Goal: Transaction & Acquisition: Purchase product/service

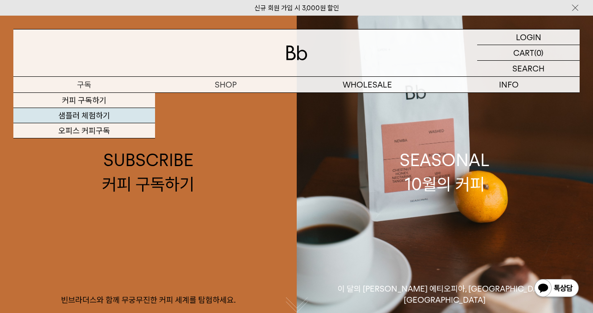
click at [89, 115] on link "샘플러 체험하기" at bounding box center [84, 115] width 142 height 15
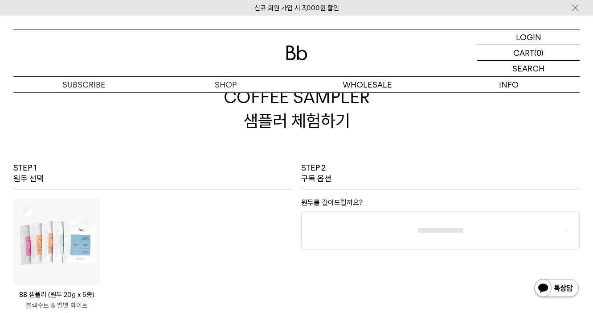
scroll to position [37, 0]
click at [66, 245] on img at bounding box center [57, 241] width 86 height 86
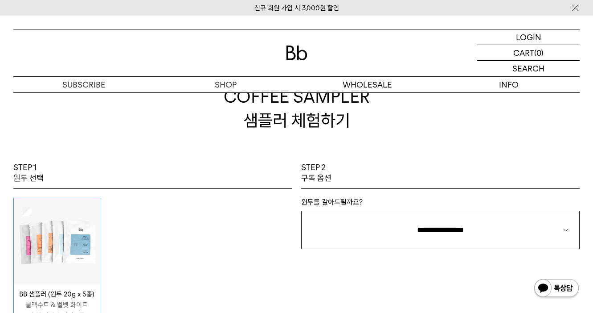
scroll to position [110, 0]
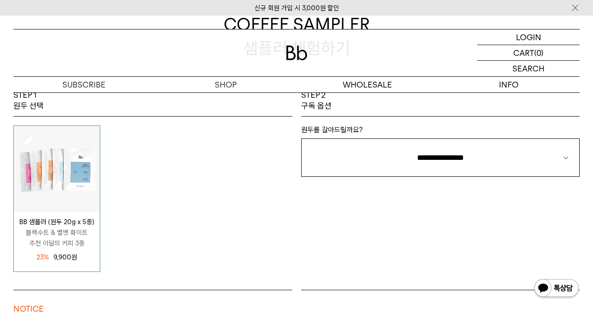
click at [66, 243] on p "블랙수트 & 벨벳 화이트 추천 이달의 커피 3종" at bounding box center [57, 237] width 86 height 21
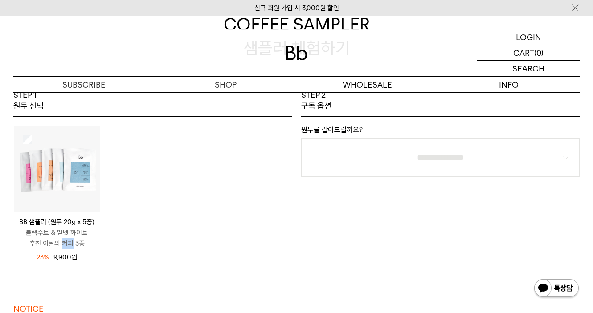
click at [66, 243] on p "블랙수트 & 벨벳 화이트 추천 이달의 커피 3종" at bounding box center [57, 237] width 86 height 21
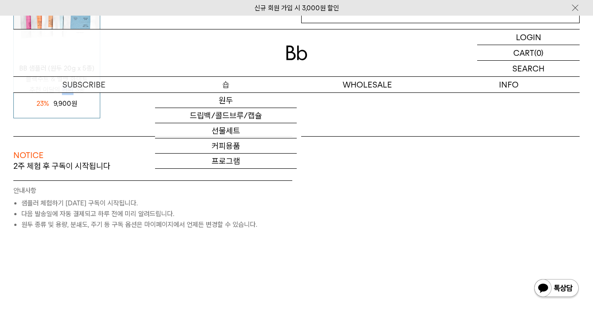
scroll to position [260, 0]
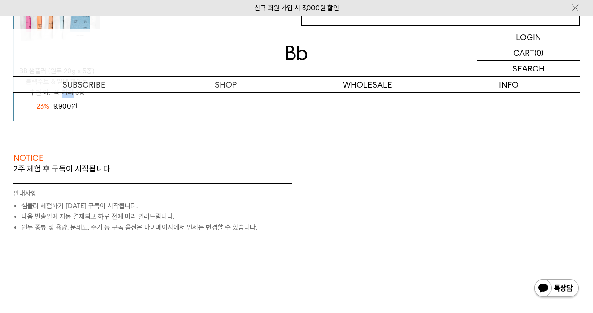
click at [290, 51] on img at bounding box center [296, 52] width 21 height 15
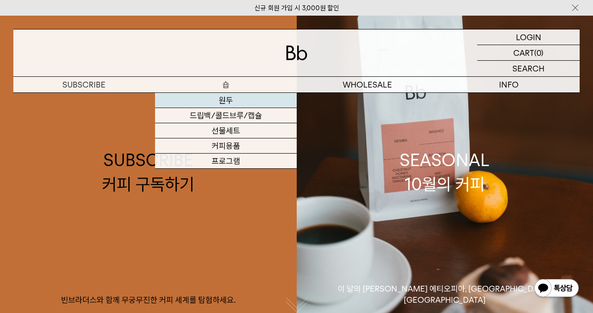
click at [240, 99] on link "원두" at bounding box center [226, 100] width 142 height 15
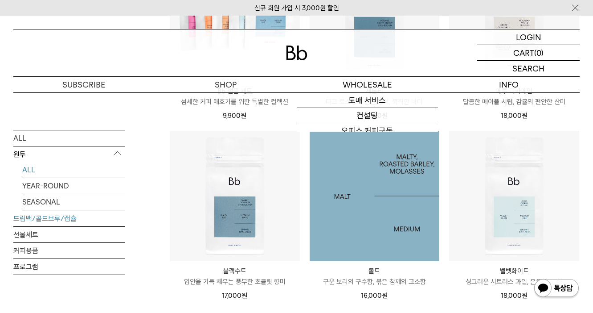
scroll to position [587, 0]
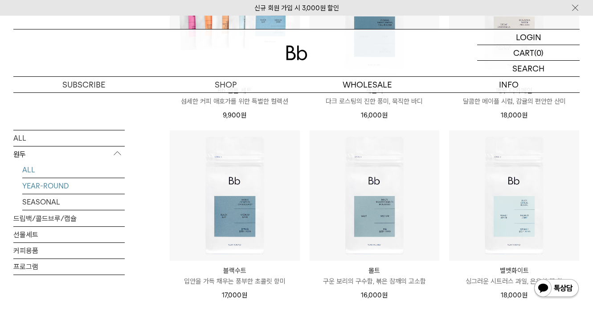
click at [54, 188] on link "YEAR-ROUND" at bounding box center [73, 185] width 103 height 16
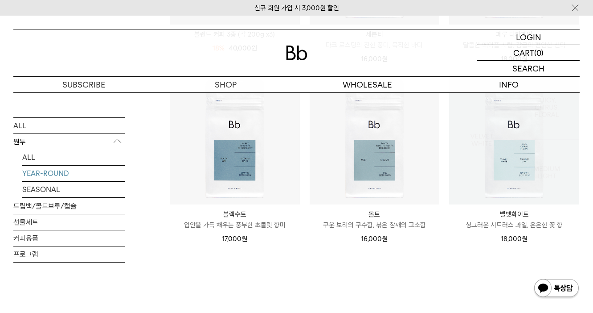
scroll to position [281, 0]
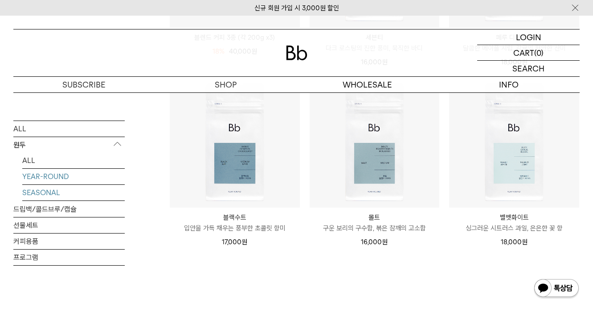
click at [42, 189] on link "SEASONAL" at bounding box center [73, 193] width 103 height 16
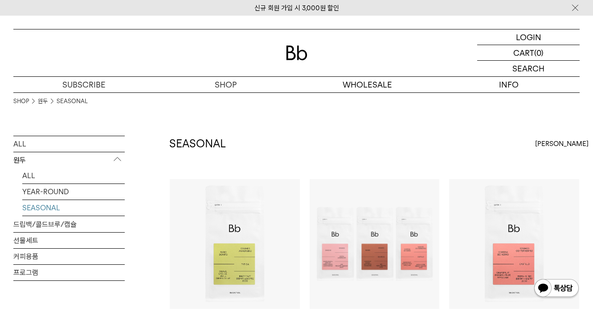
click at [70, 133] on div "SHOP 원두 SEASONAL" at bounding box center [296, 113] width 567 height 43
click at [61, 139] on link "ALL" at bounding box center [68, 144] width 111 height 16
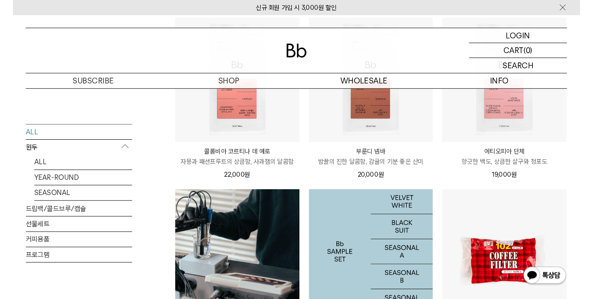
scroll to position [494, 0]
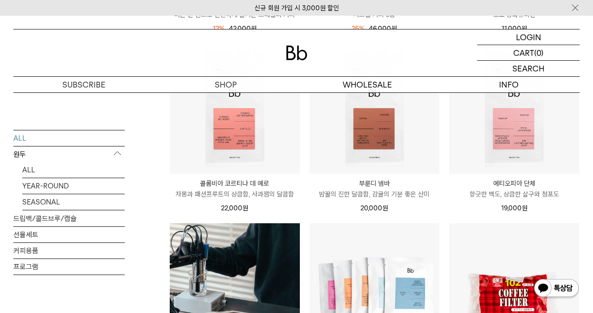
click at [447, 202] on li "에티오피아 단체 ETHIOPIA DANCHE 향긋한 백도, 상큼한 살구와 청포도 19,000 원" at bounding box center [515, 133] width 140 height 180
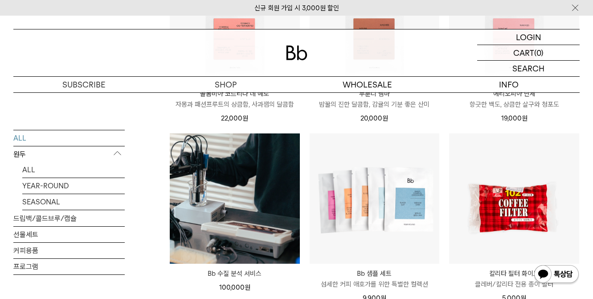
scroll to position [587, 0]
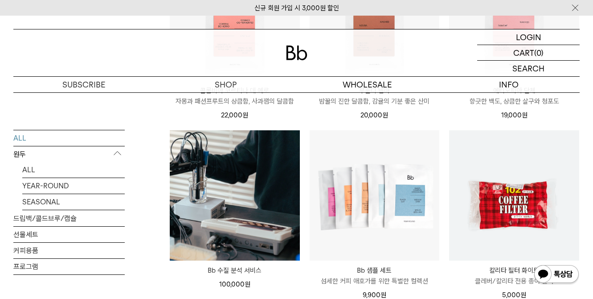
click at [447, 186] on li "칼리타 필터 화이트 Kalita Filter White 100ea 클레버/칼리타 전용 종이 필터 5,000 원" at bounding box center [515, 220] width 140 height 180
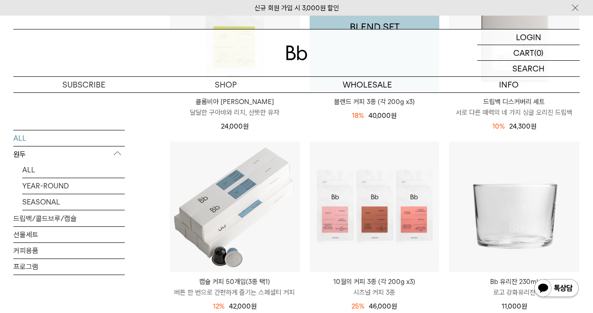
scroll to position [218, 0]
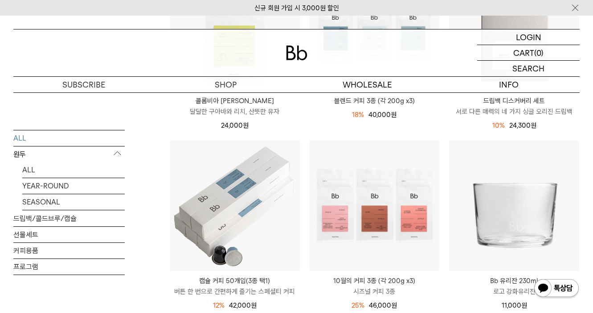
click at [445, 133] on li "드립백 디스커버리 세트 DISCOVERY SET 서로 다른 매력의 네 가지 싱글 오리진 드립백 10% 27,000원 24,300 원" at bounding box center [515, 51] width 140 height 180
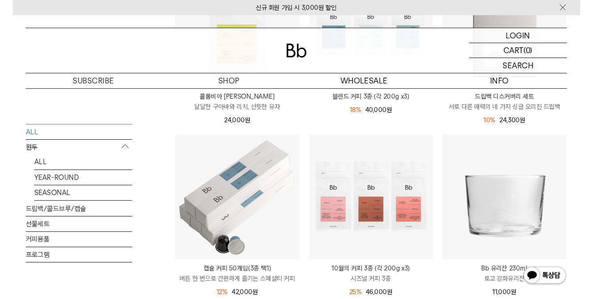
scroll to position [1057, 0]
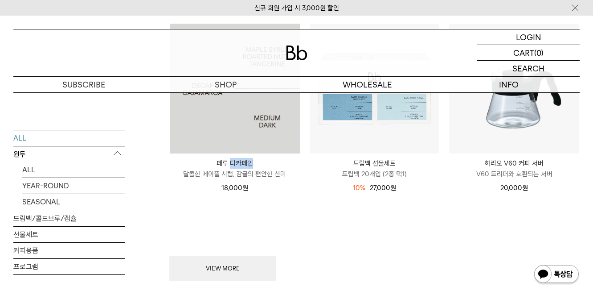
click at [250, 143] on img at bounding box center [235, 89] width 130 height 130
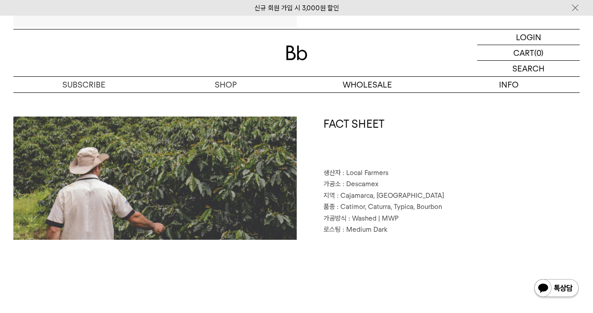
scroll to position [334, 0]
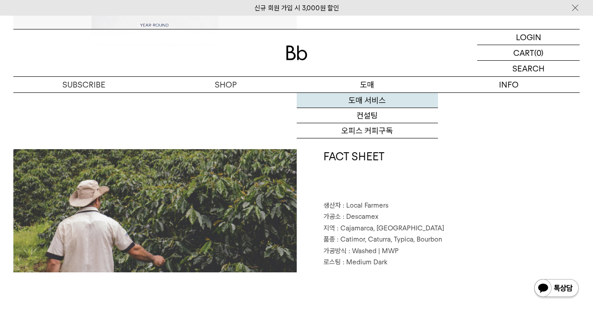
click at [375, 100] on link "도매 서비스" at bounding box center [368, 100] width 142 height 15
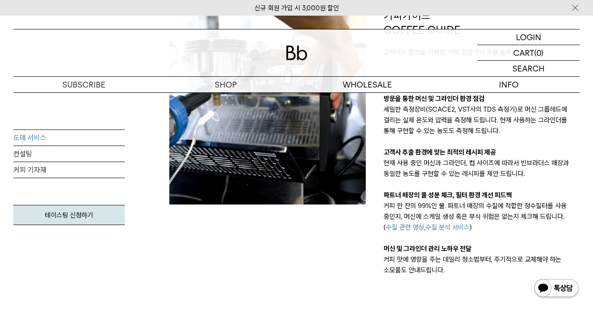
scroll to position [503, 0]
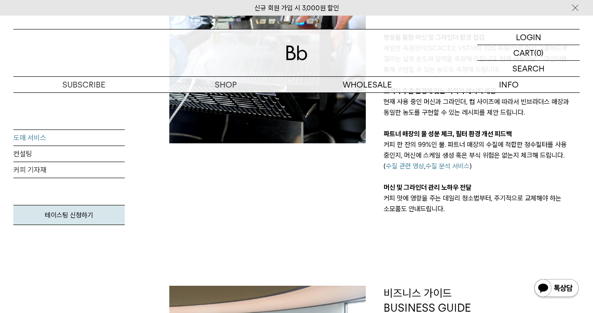
click at [369, 177] on div at bounding box center [268, 80] width 214 height 267
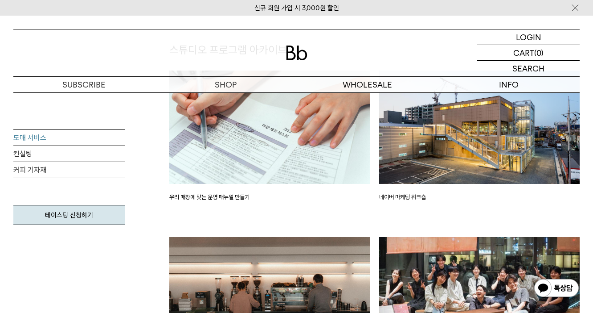
scroll to position [1127, 0]
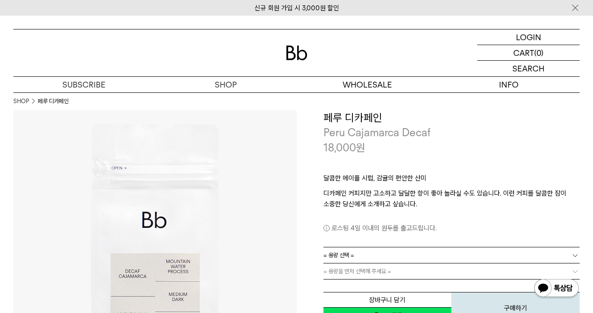
scroll to position [334, 0]
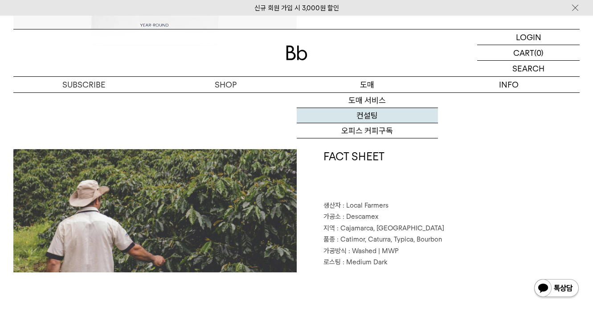
click at [372, 117] on link "컨설팅" at bounding box center [368, 115] width 142 height 15
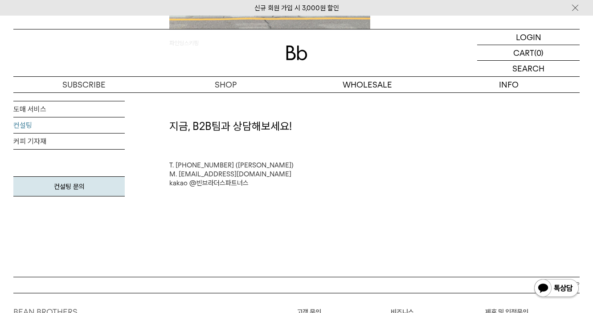
scroll to position [2270, 0]
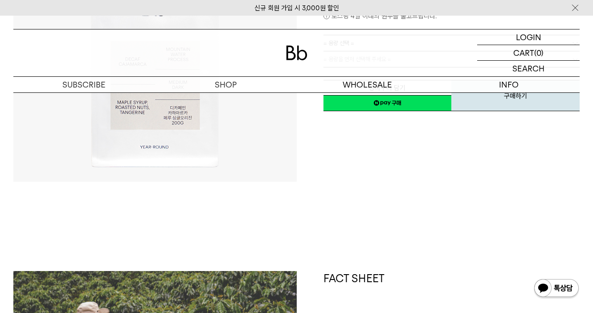
scroll to position [138, 0]
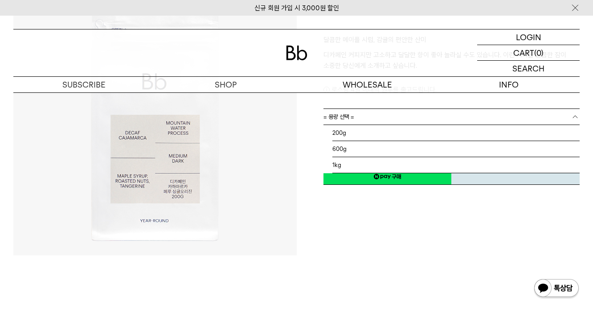
click at [371, 121] on link "= 용량 선택 =" at bounding box center [452, 117] width 257 height 16
click at [390, 116] on link "= 용량 선택 =" at bounding box center [452, 117] width 257 height 16
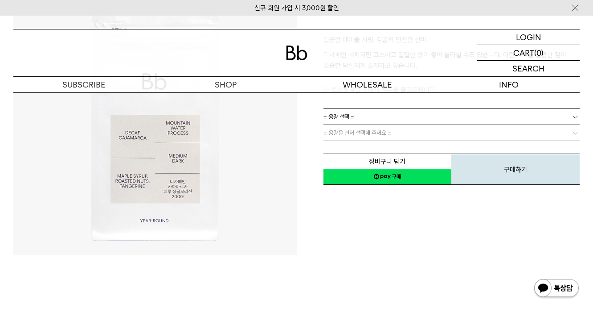
click at [377, 172] on link "네이버페이 구매하기" at bounding box center [388, 177] width 128 height 16
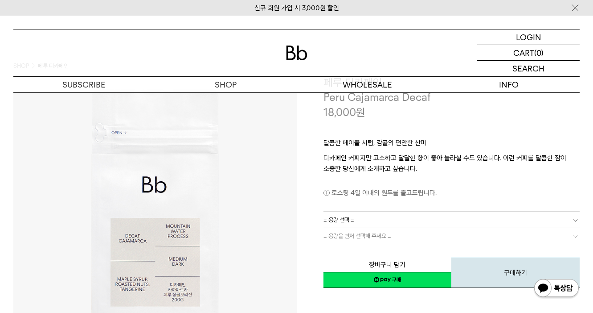
scroll to position [37, 0]
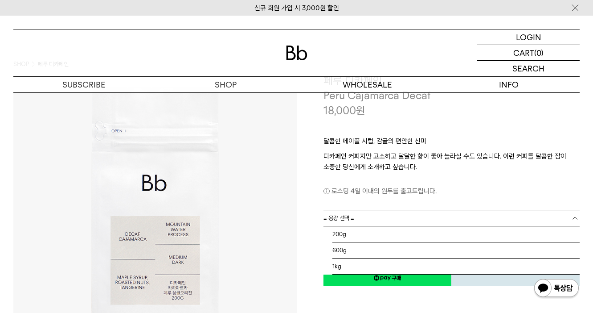
click at [390, 211] on link "= 용량 선택 =" at bounding box center [452, 218] width 257 height 16
click at [383, 232] on li "200g" at bounding box center [457, 234] width 248 height 16
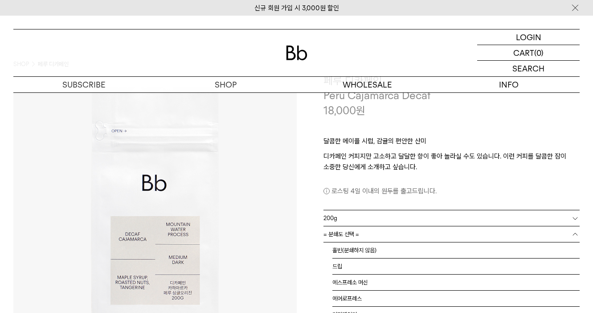
click at [394, 233] on link "= 분쇄도 선택 =" at bounding box center [452, 234] width 257 height 16
click at [390, 251] on li "홀빈(분쇄하지 않음)" at bounding box center [457, 250] width 248 height 16
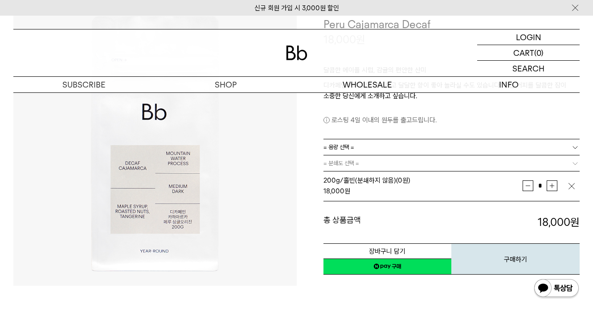
scroll to position [126, 0]
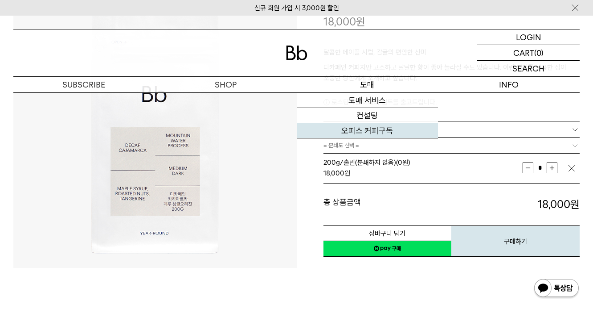
click at [378, 127] on link "오피스 커피구독" at bounding box center [368, 130] width 142 height 15
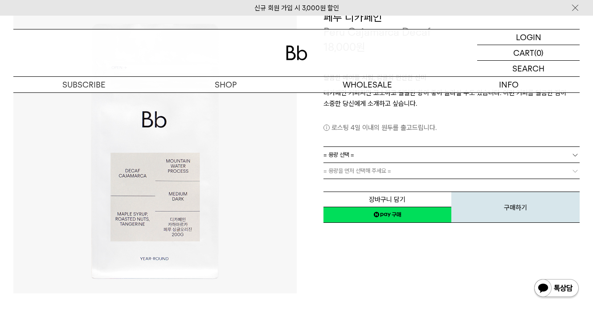
scroll to position [98, 0]
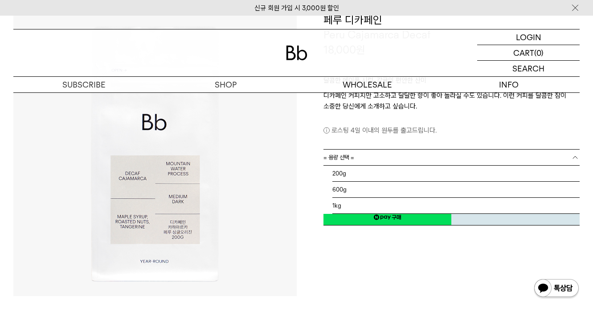
click at [424, 158] on link "= 용량 선택 =" at bounding box center [452, 157] width 257 height 16
click at [408, 193] on li "600g" at bounding box center [457, 189] width 248 height 16
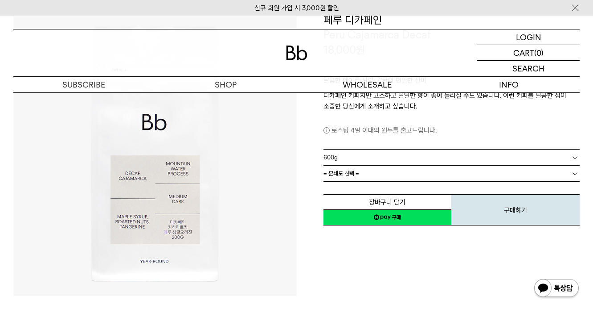
scroll to position [6, 0]
click at [418, 173] on link "= 분쇄도 선택 =" at bounding box center [452, 173] width 257 height 16
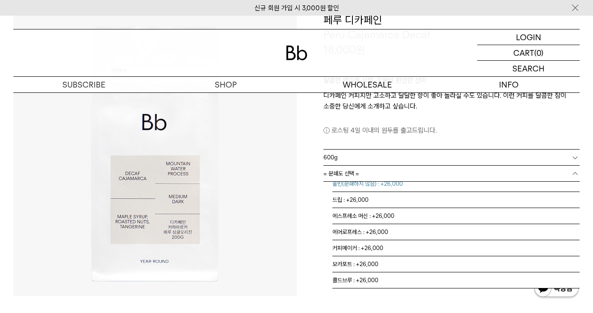
scroll to position [0, 0]
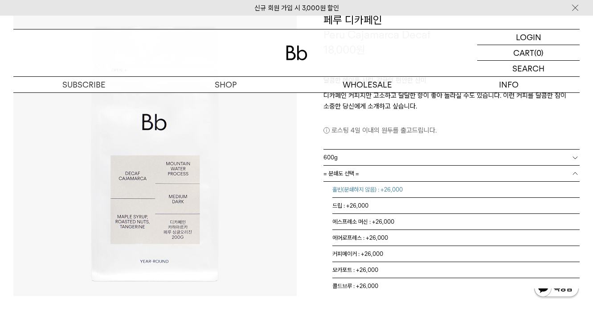
click at [414, 183] on li "홀빈(분쇄하지 않음) : +26,000" at bounding box center [457, 189] width 248 height 16
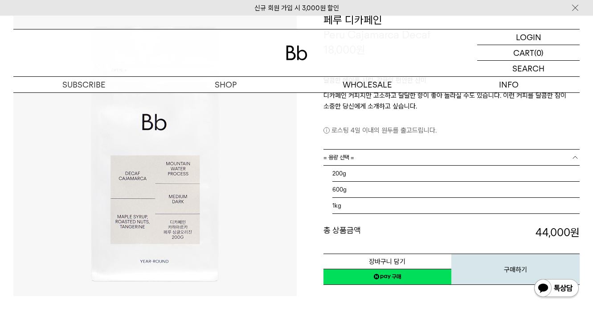
click at [417, 158] on link "= 용량 선택 =" at bounding box center [452, 157] width 257 height 16
click at [425, 235] on dt "총 상품금액" at bounding box center [388, 232] width 128 height 15
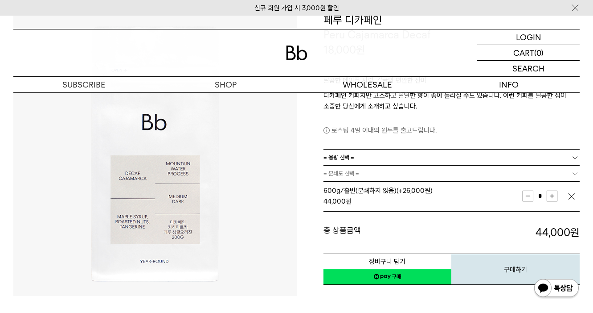
click at [572, 194] on img "button" at bounding box center [572, 196] width 9 height 9
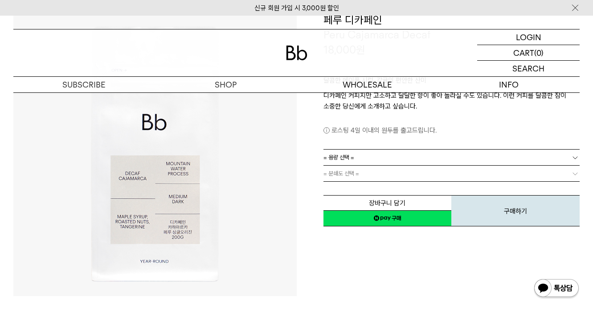
click at [522, 159] on link "= 용량 선택 =" at bounding box center [452, 157] width 257 height 16
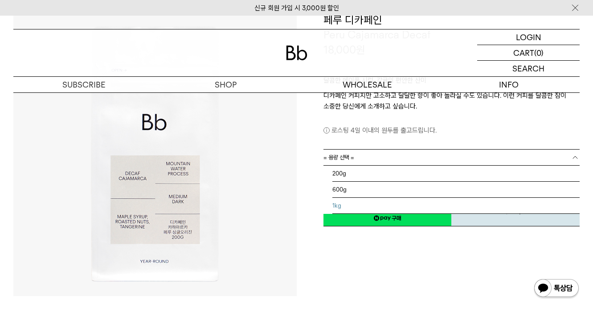
click at [461, 207] on li "1kg" at bounding box center [457, 206] width 248 height 16
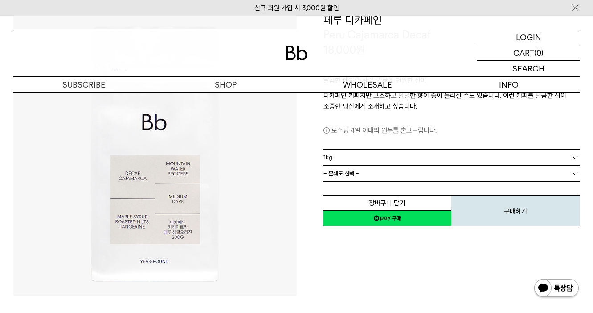
click at [528, 182] on div "장바구니 담기 찜하기 NAVER 네이버 ID로 간편구매 네이버페이 네이버페이 구매하기 찜하기 이전 이벤트 Npay 머니 우리 통장 최대 1만원…" at bounding box center [452, 203] width 257 height 45
click at [528, 177] on link "= 분쇄도 선택 =" at bounding box center [452, 173] width 257 height 16
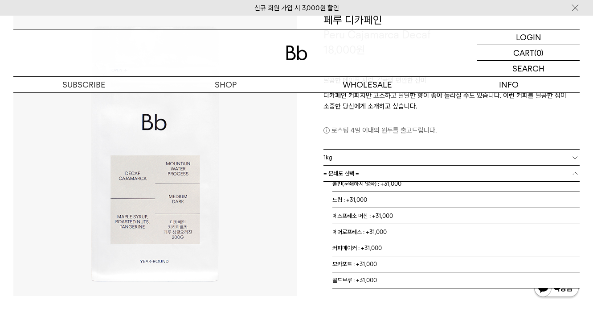
scroll to position [0, 0]
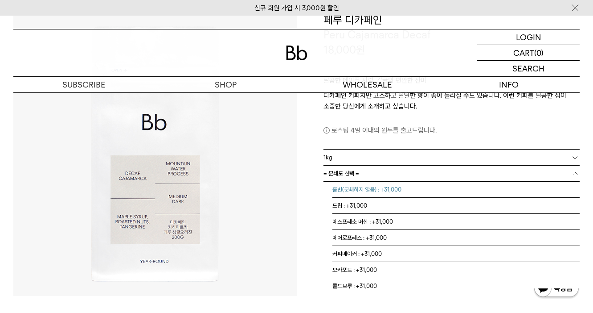
click at [508, 193] on li "홀빈(분쇄하지 않음) : +31,000" at bounding box center [457, 189] width 248 height 16
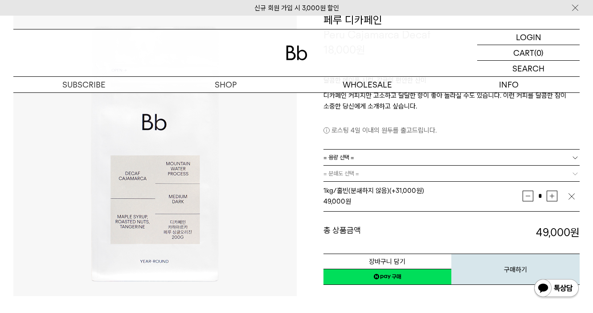
click at [570, 198] on img "button" at bounding box center [572, 196] width 9 height 9
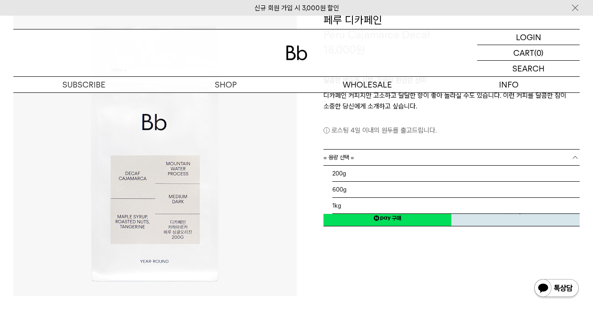
click at [559, 153] on link "= 용량 선택 =" at bounding box center [452, 157] width 257 height 16
click at [512, 176] on li "200g" at bounding box center [457, 173] width 248 height 16
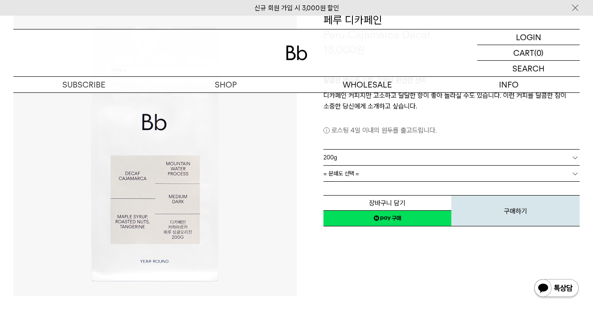
scroll to position [6, 0]
click at [407, 177] on link "= 분쇄도 선택 =" at bounding box center [452, 173] width 257 height 16
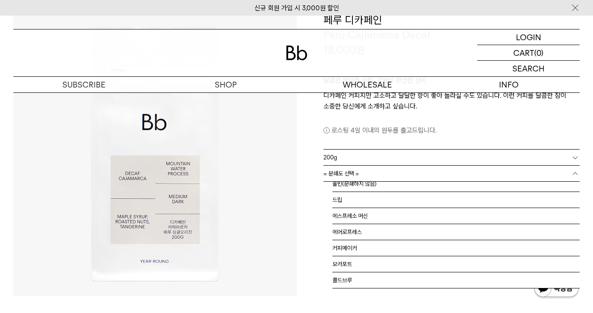
scroll to position [0, 0]
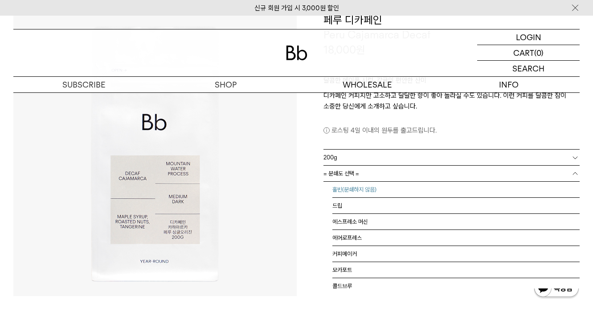
click at [408, 185] on li "홀빈(분쇄하지 않음)" at bounding box center [457, 189] width 248 height 16
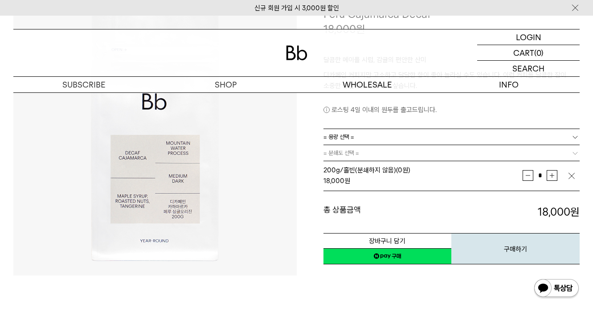
scroll to position [119, 0]
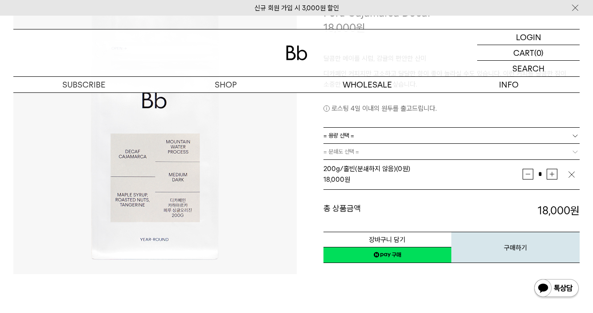
click at [407, 259] on link "네이버페이 구매하기" at bounding box center [388, 255] width 128 height 16
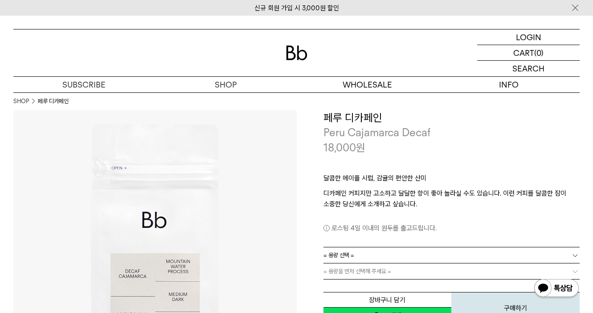
click at [377, 250] on link "= 용량 선택 =" at bounding box center [452, 255] width 257 height 16
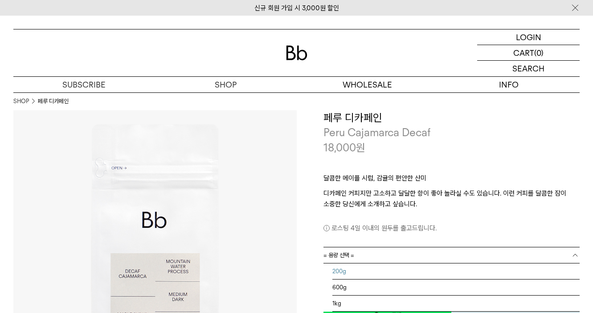
click at [364, 272] on li "200g" at bounding box center [457, 271] width 248 height 16
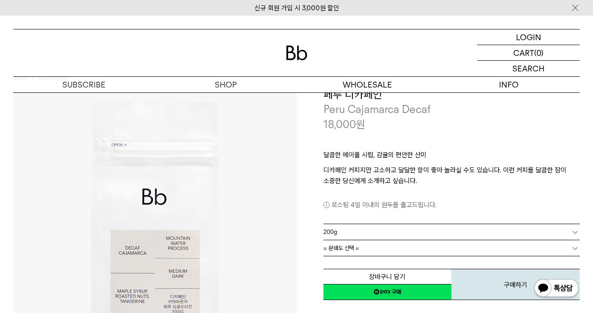
scroll to position [25, 0]
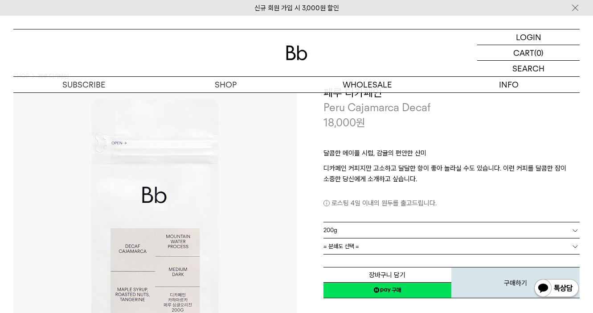
click at [369, 241] on link "= 분쇄도 선택 =" at bounding box center [452, 246] width 257 height 16
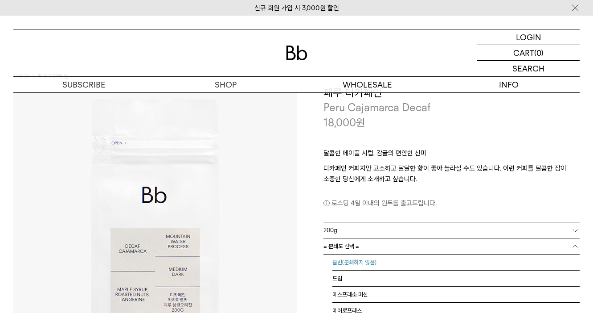
click at [376, 263] on li "홀빈(분쇄하지 않음)" at bounding box center [457, 262] width 248 height 16
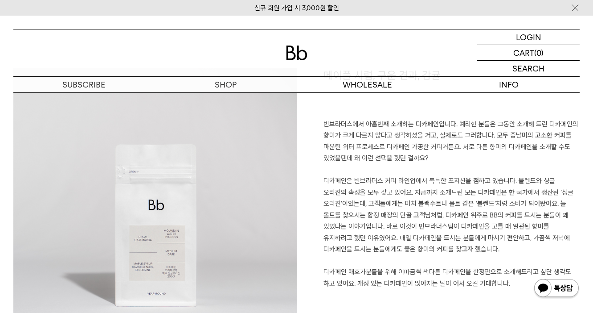
scroll to position [628, 0]
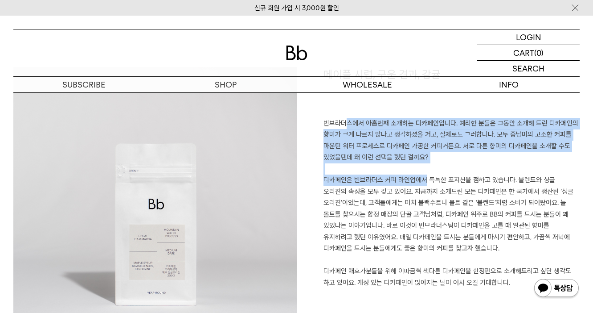
drag, startPoint x: 325, startPoint y: 121, endPoint x: 418, endPoint y: 179, distance: 109.0
click at [418, 179] on p "빈브라더스에서 아홉번째 소개하는 디카페인입니다. 예리한 분들은 그동안 소개해 드린 디카페인의 향미가 크게 다르지 않다고 생각하셨을 거고, 실제…" at bounding box center [452, 209] width 257 height 182
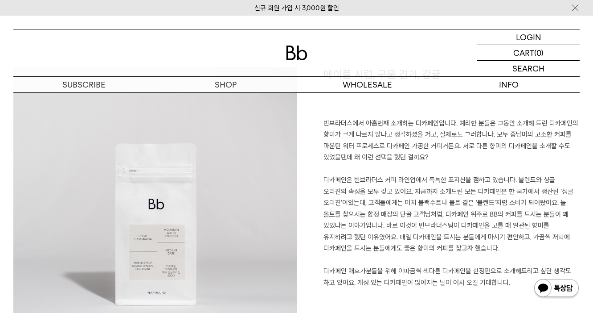
click at [420, 212] on p "빈브라더스에서 아홉번째 소개하는 디카페인입니다. 예리한 분들은 그동안 소개해 드린 디카페인의 향미가 크게 다르지 않다고 생각하셨을 거고, 실제…" at bounding box center [452, 209] width 257 height 182
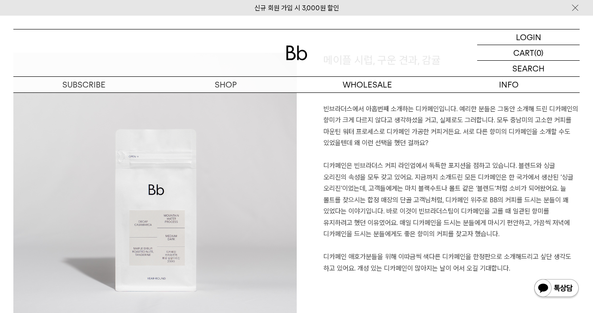
scroll to position [642, 0]
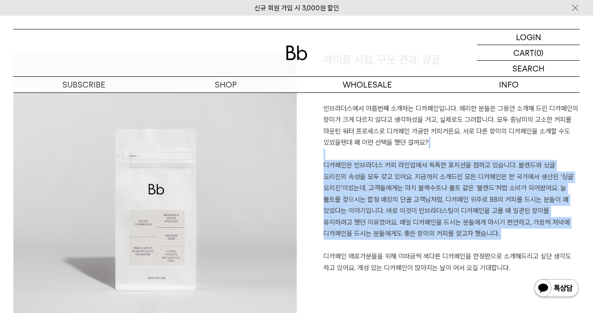
drag, startPoint x: 490, startPoint y: 155, endPoint x: 470, endPoint y: 236, distance: 83.5
click at [470, 236] on p "빈브라더스에서 아홉번째 소개하는 디카페인입니다. 예리한 분들은 그동안 소개해 드린 디카페인의 향미가 크게 다르지 않다고 생각하셨을 거고, 실제…" at bounding box center [452, 194] width 257 height 182
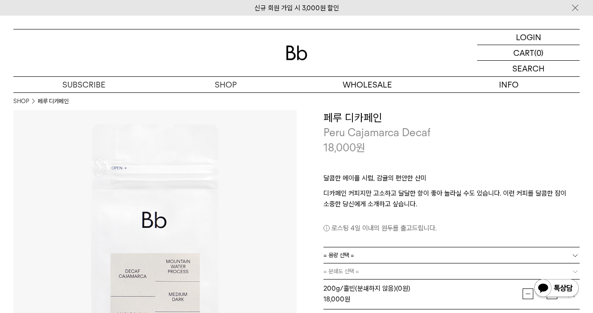
scroll to position [55, 0]
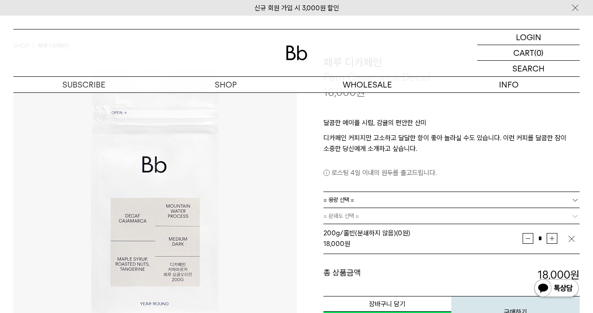
click at [570, 238] on img "button" at bounding box center [572, 238] width 9 height 9
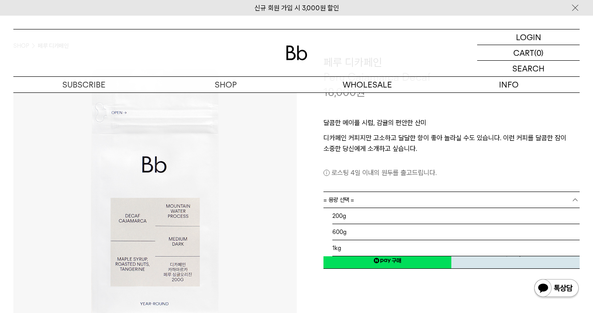
click at [575, 202] on b at bounding box center [575, 199] width 9 height 9
click at [495, 234] on li "600g" at bounding box center [457, 232] width 248 height 16
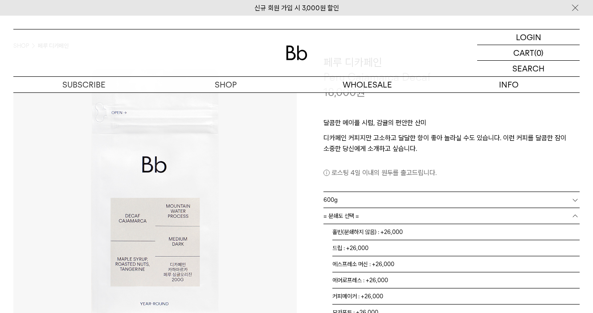
click at [461, 221] on link "= 분쇄도 선택 =" at bounding box center [452, 216] width 257 height 16
click at [456, 230] on li "홀빈(분쇄하지 않음) : +26,000" at bounding box center [457, 232] width 248 height 16
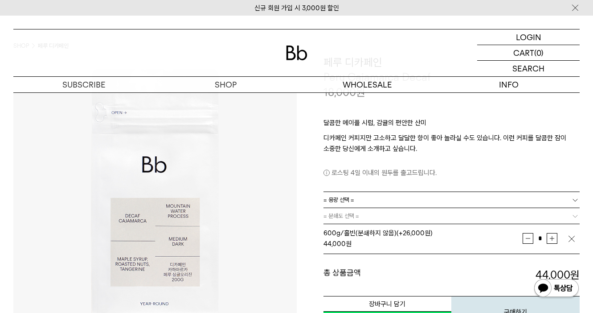
click at [571, 234] on img "button" at bounding box center [572, 238] width 9 height 9
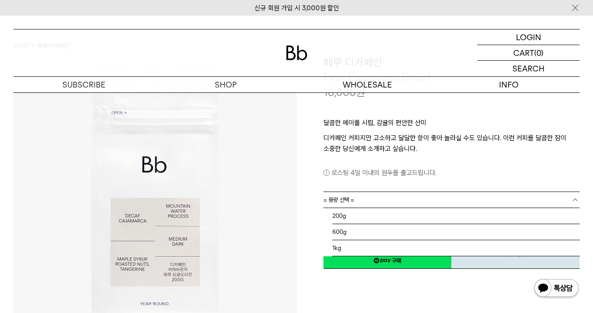
click at [576, 196] on b at bounding box center [575, 199] width 9 height 9
click at [462, 245] on li "1kg" at bounding box center [457, 248] width 248 height 16
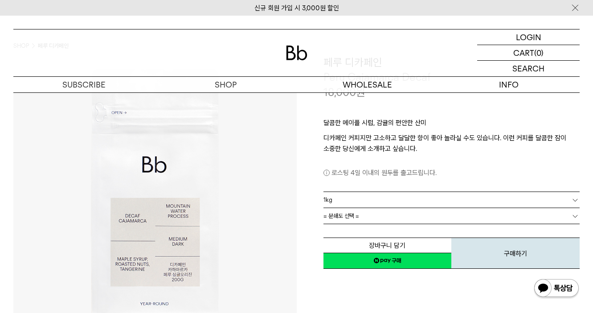
click at [404, 217] on link "= 분쇄도 선택 =" at bounding box center [452, 216] width 257 height 16
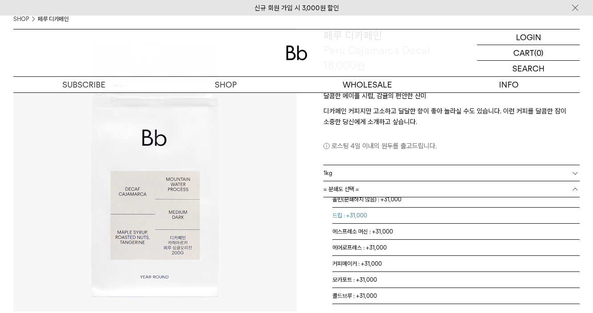
scroll to position [0, 0]
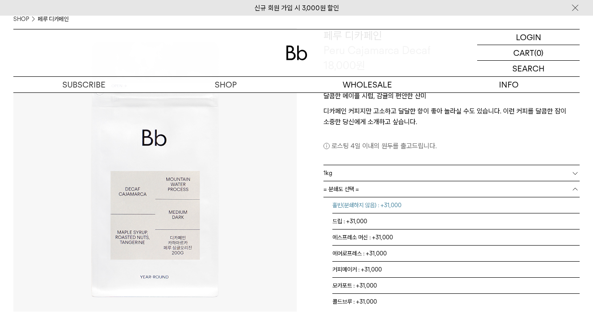
click at [370, 206] on li "홀빈(분쇄하지 않음) : +31,000" at bounding box center [457, 205] width 248 height 16
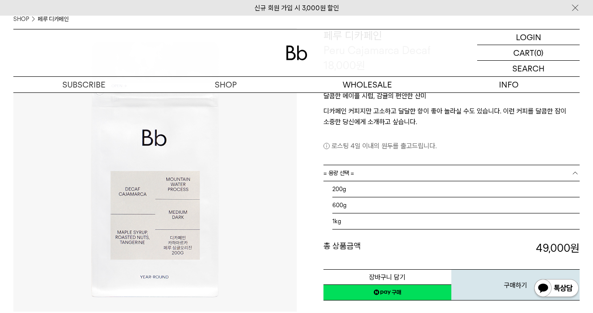
click at [574, 175] on b at bounding box center [575, 173] width 9 height 9
click at [574, 173] on b at bounding box center [575, 173] width 9 height 9
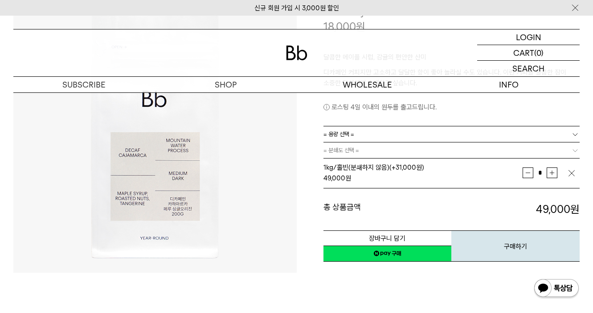
scroll to position [123, 0]
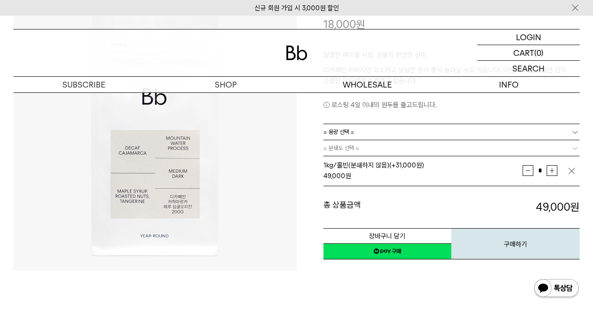
click at [404, 259] on div "**********" at bounding box center [439, 129] width 284 height 284
click at [399, 250] on link "네이버페이 구매하기" at bounding box center [388, 251] width 128 height 16
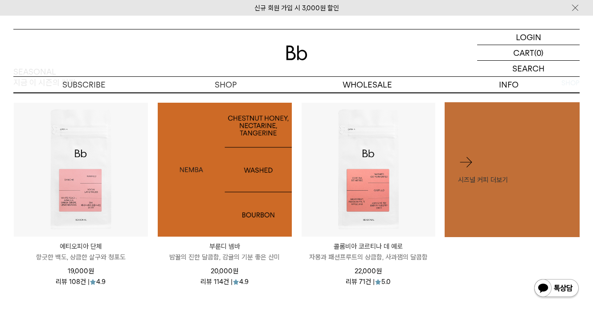
scroll to position [339, 0]
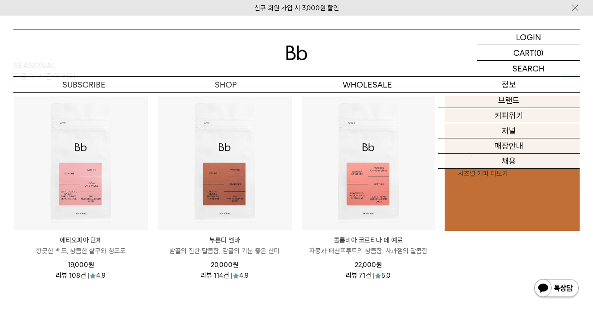
click at [523, 82] on p "정보" at bounding box center [509, 85] width 142 height 16
click at [512, 145] on link "매장안내" at bounding box center [509, 145] width 142 height 15
